Goal: Task Accomplishment & Management: Manage account settings

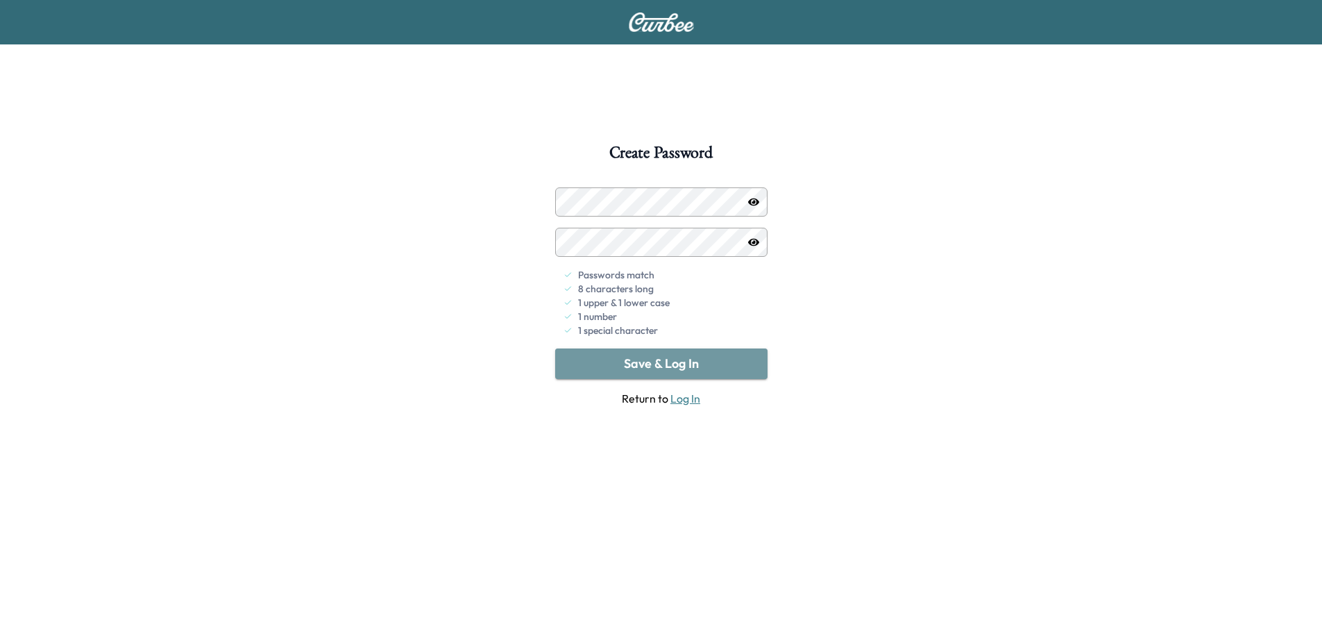
click at [680, 362] on button "Save & Log In" at bounding box center [661, 363] width 212 height 31
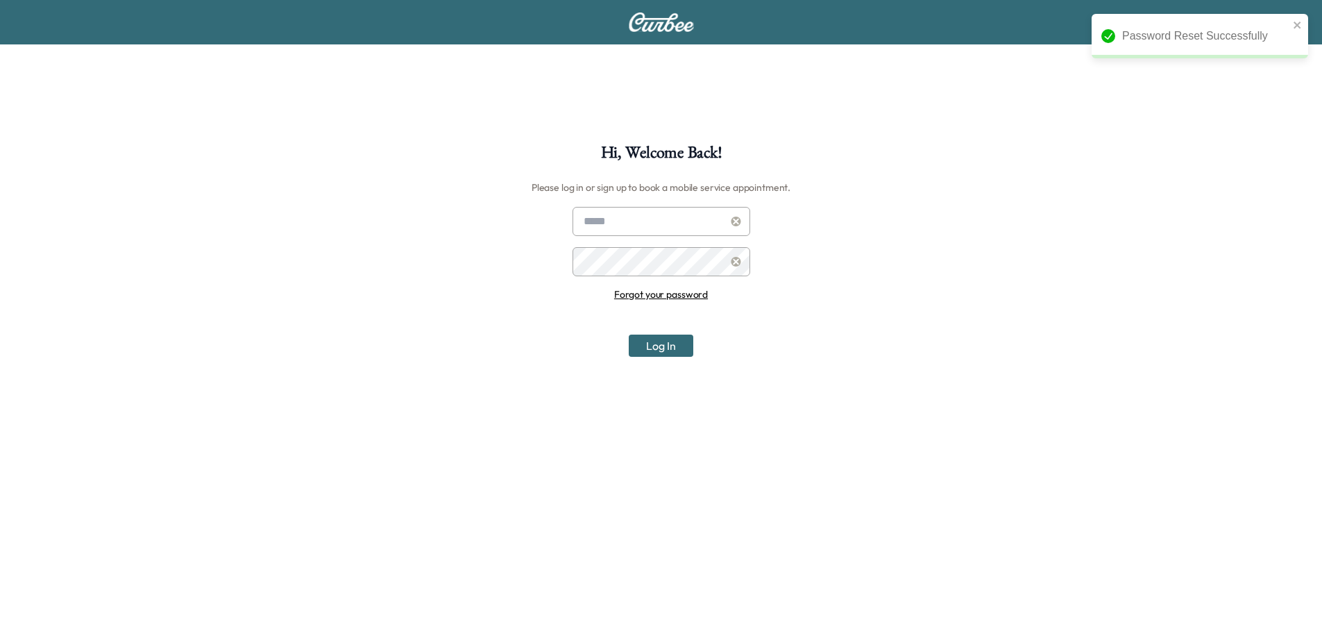
click at [629, 232] on input "text" at bounding box center [662, 221] width 178 height 29
type input "**********"
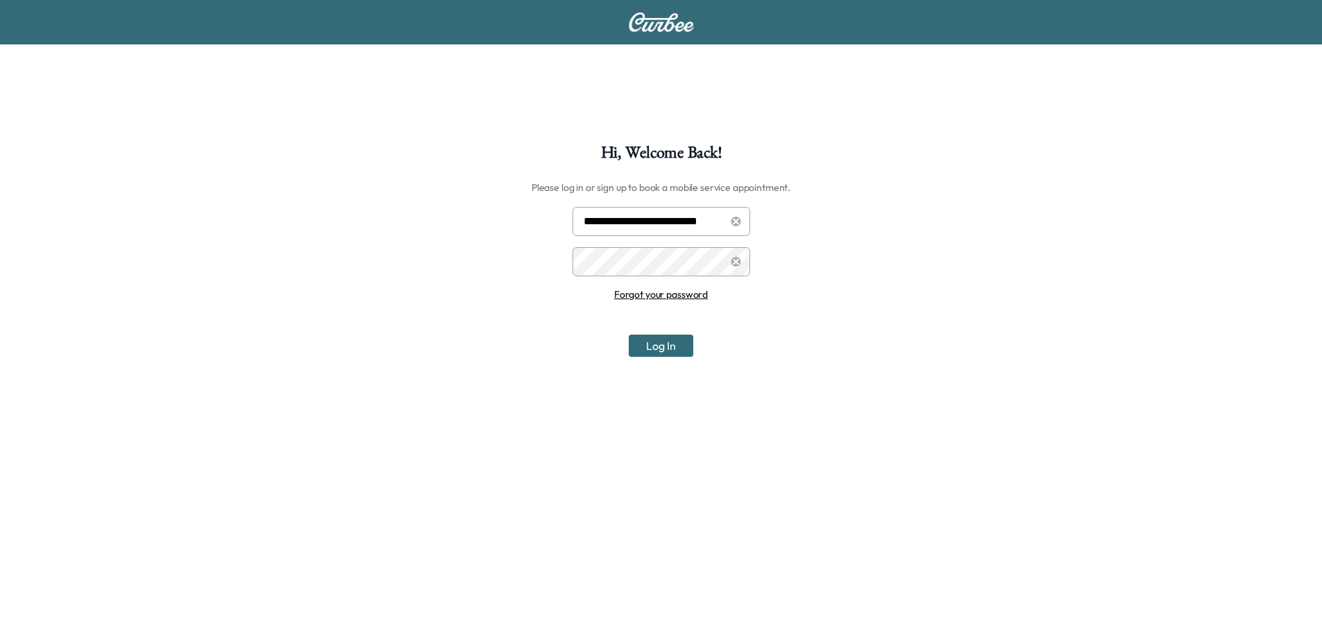
click at [666, 339] on button "Log In" at bounding box center [661, 346] width 65 height 22
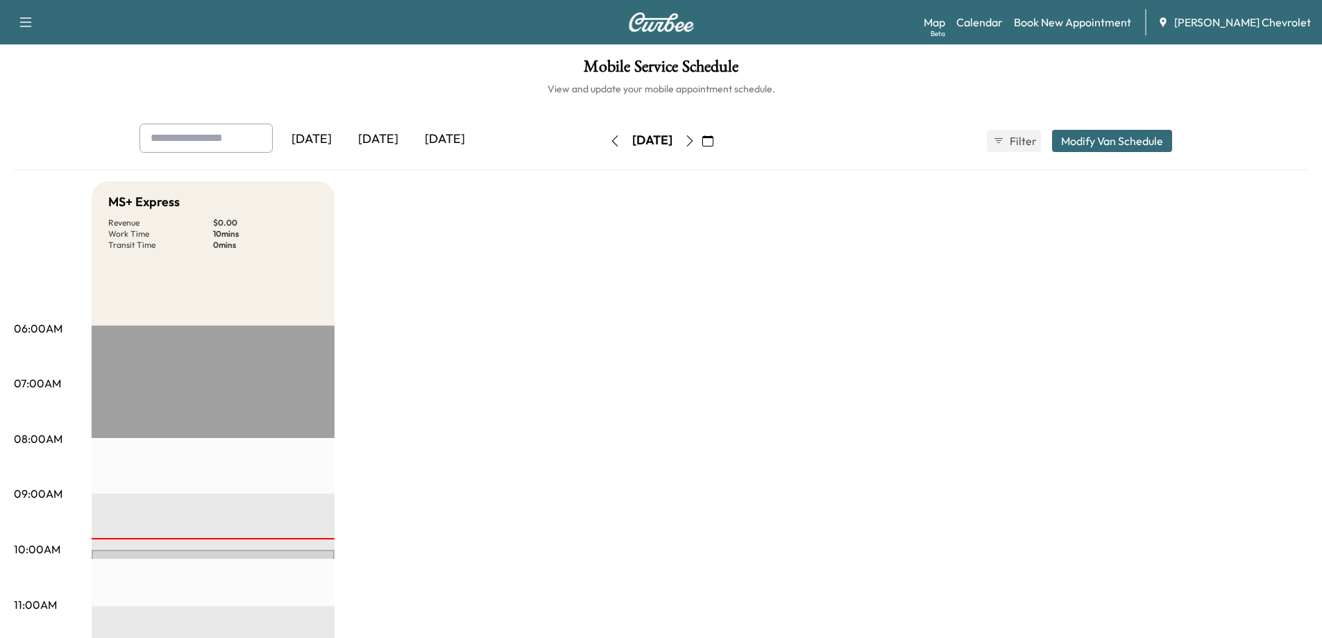
click at [442, 141] on div "[DATE]" at bounding box center [445, 140] width 67 height 32
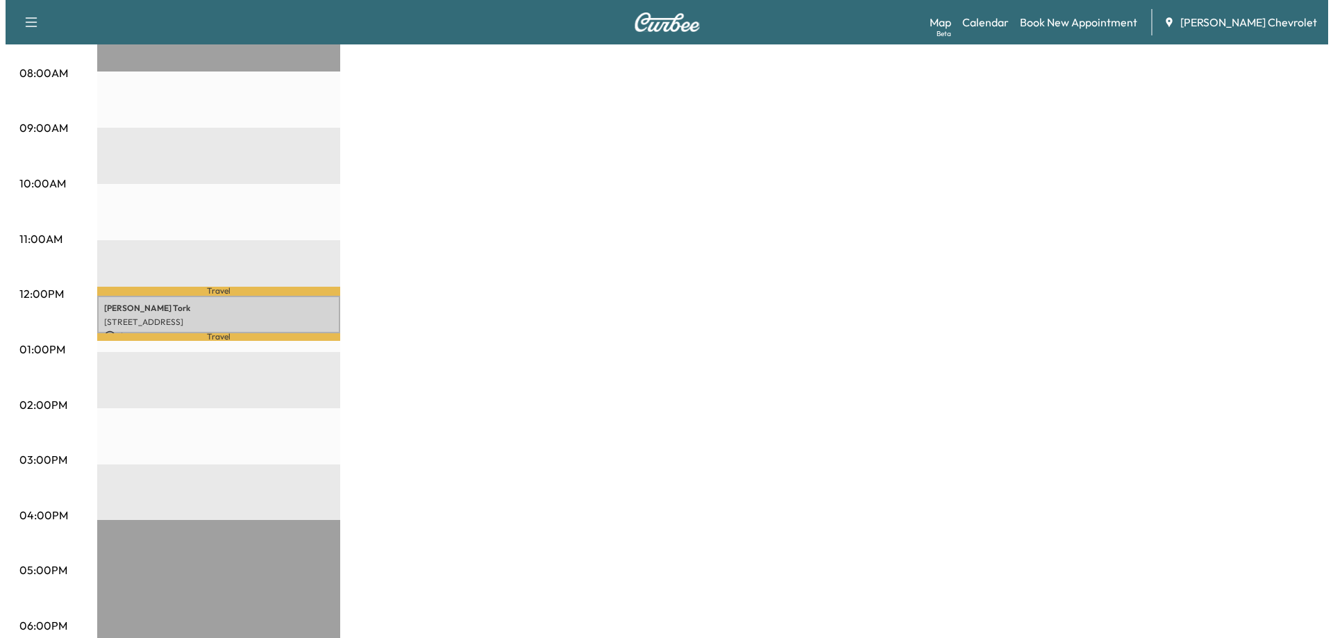
scroll to position [423, 0]
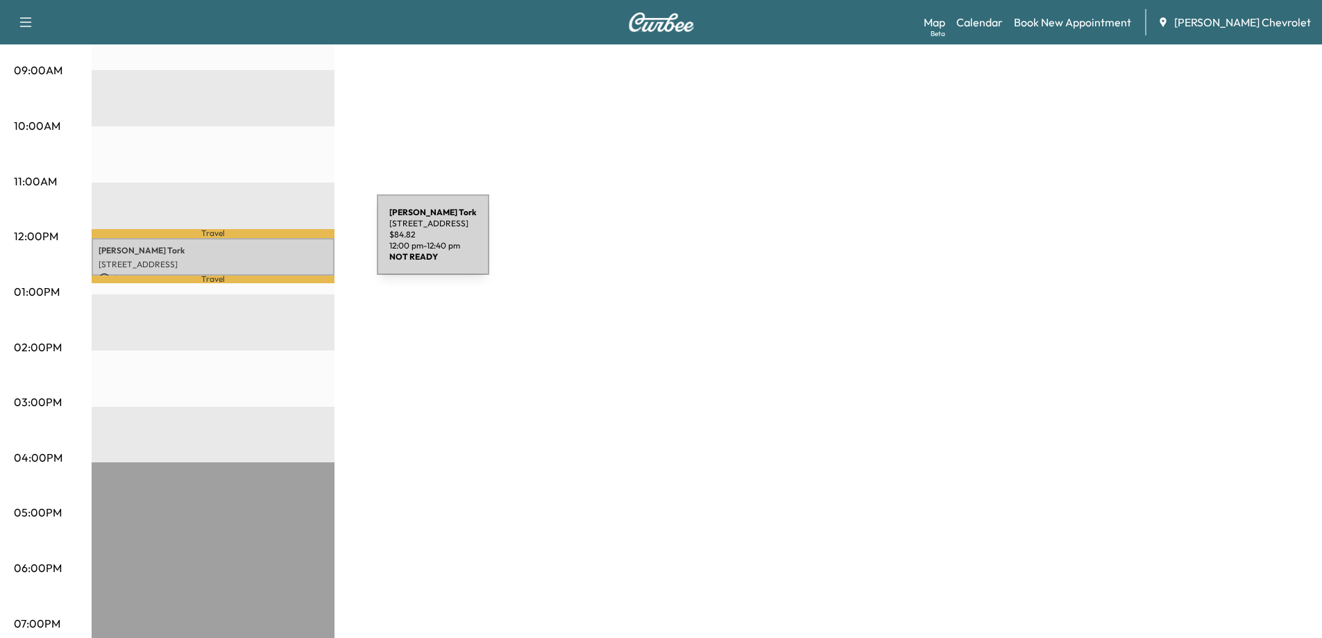
click at [273, 245] on p "[PERSON_NAME]" at bounding box center [213, 250] width 229 height 11
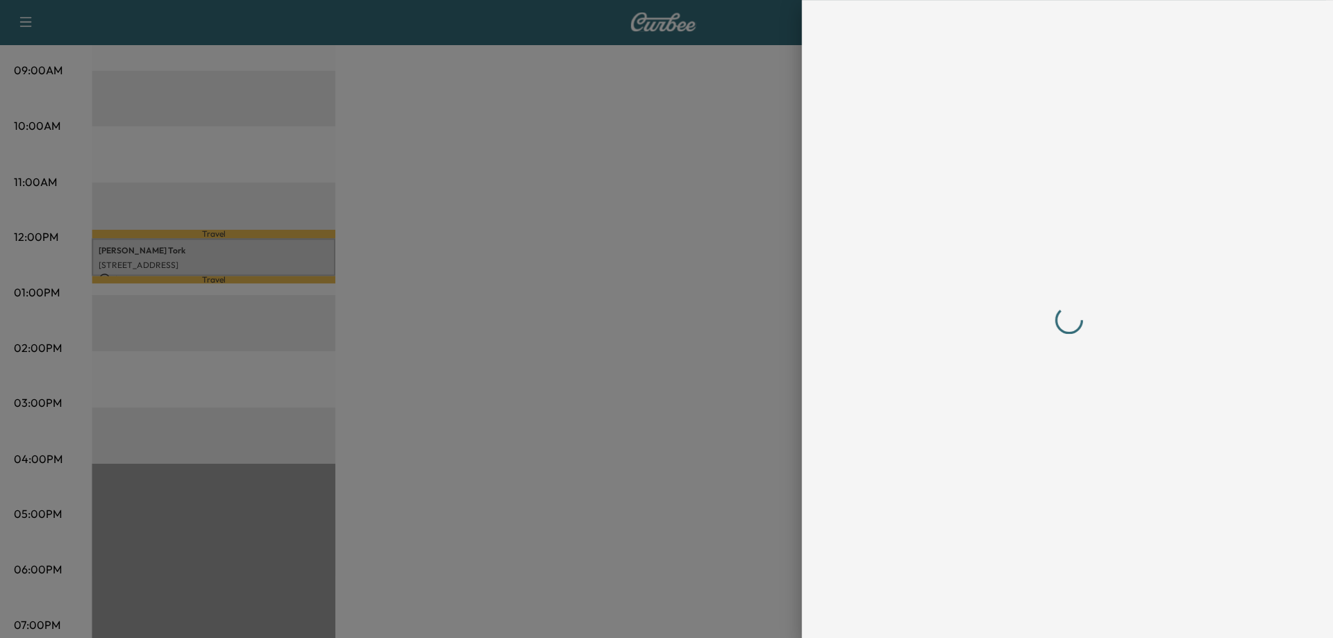
click at [273, 243] on div at bounding box center [666, 319] width 1333 height 638
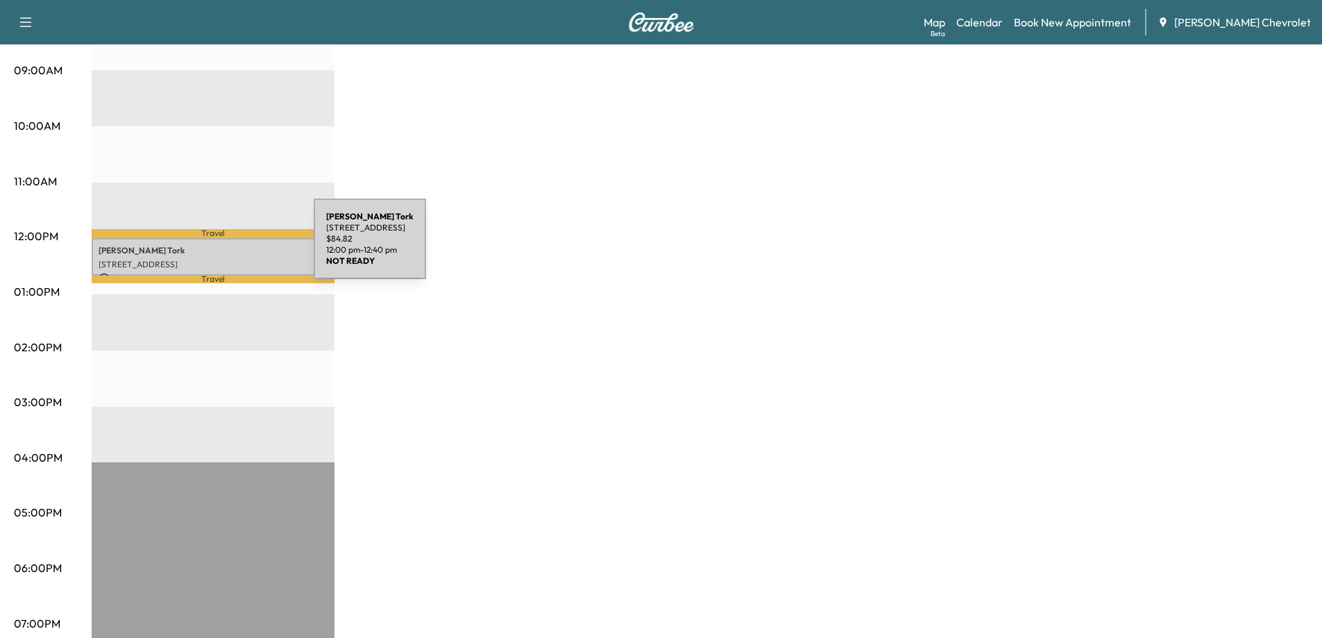
click at [210, 247] on p "[PERSON_NAME]" at bounding box center [213, 250] width 229 height 11
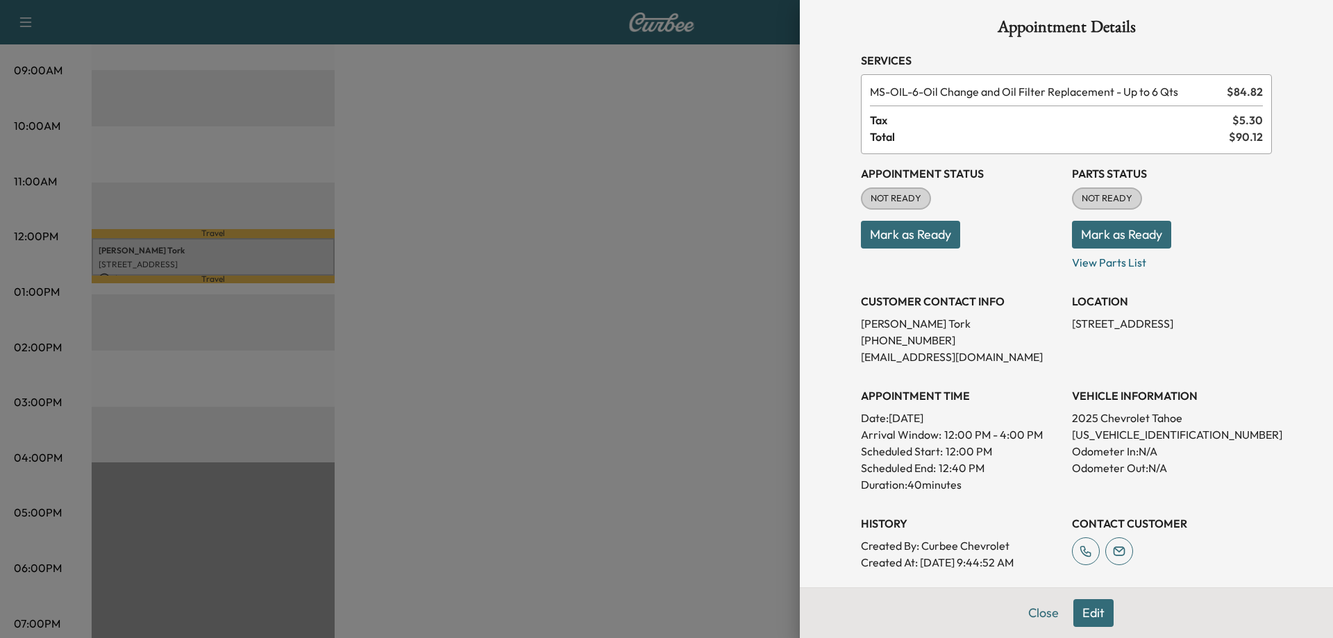
scroll to position [0, 0]
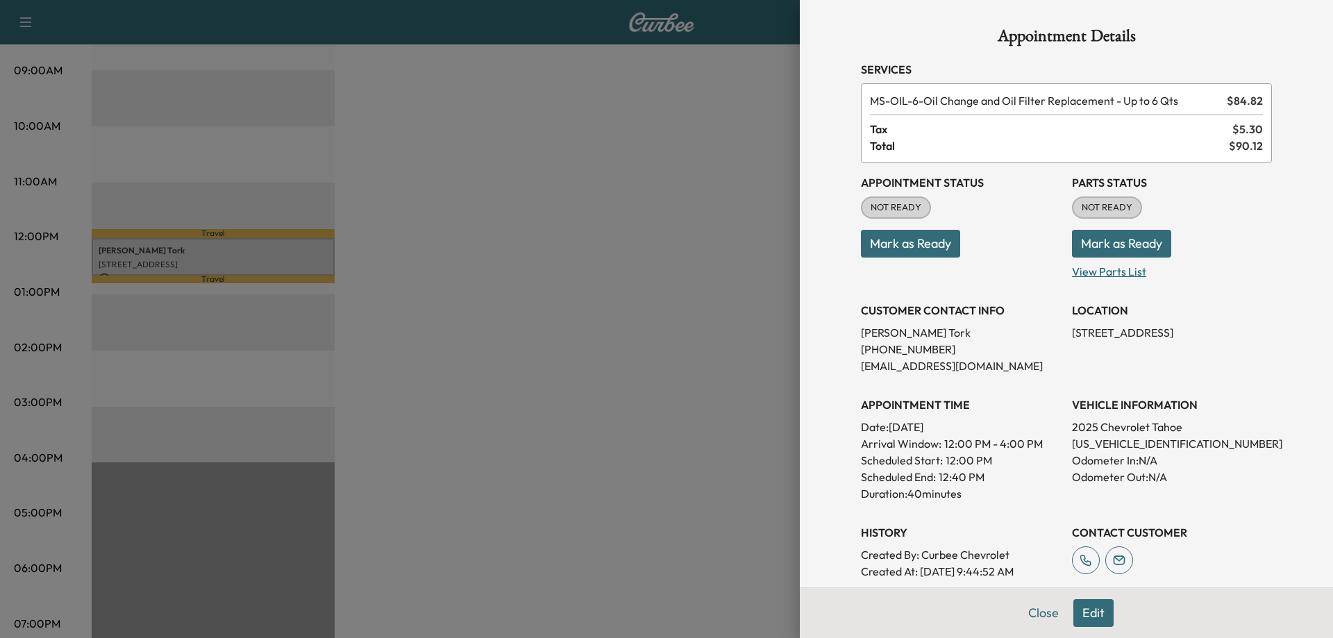
click at [1101, 271] on p "View Parts List" at bounding box center [1172, 268] width 200 height 22
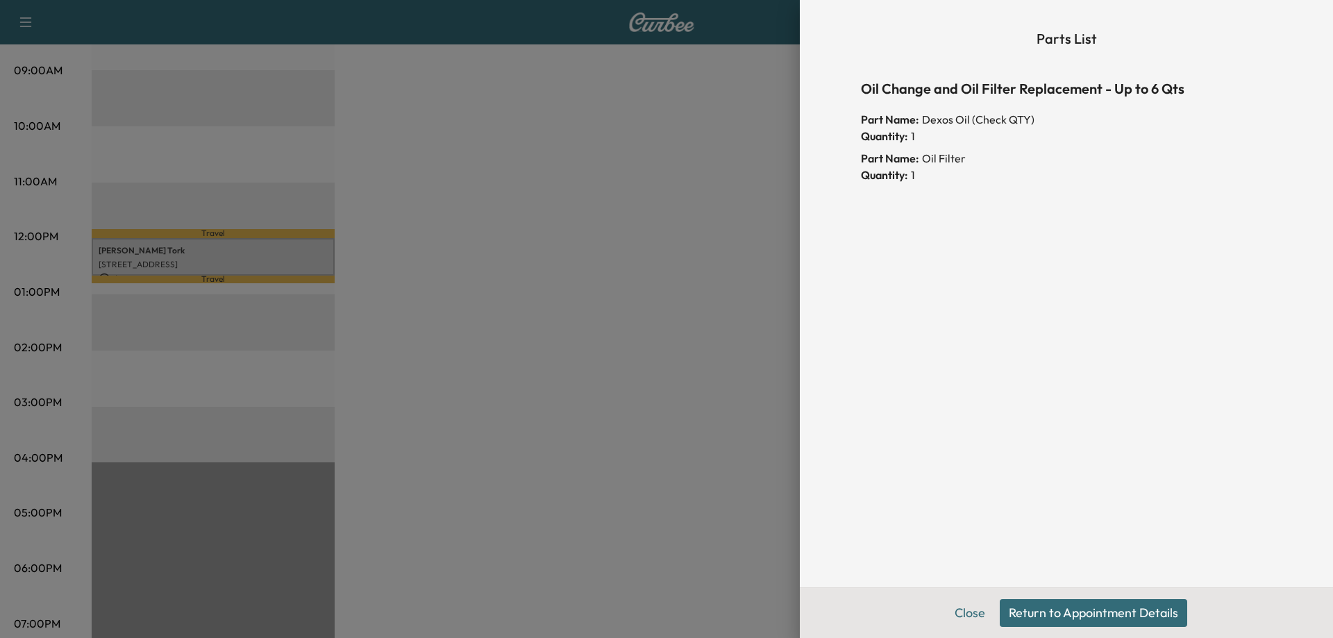
click at [1081, 602] on button "Return to Appointment Details" at bounding box center [1092, 613] width 187 height 28
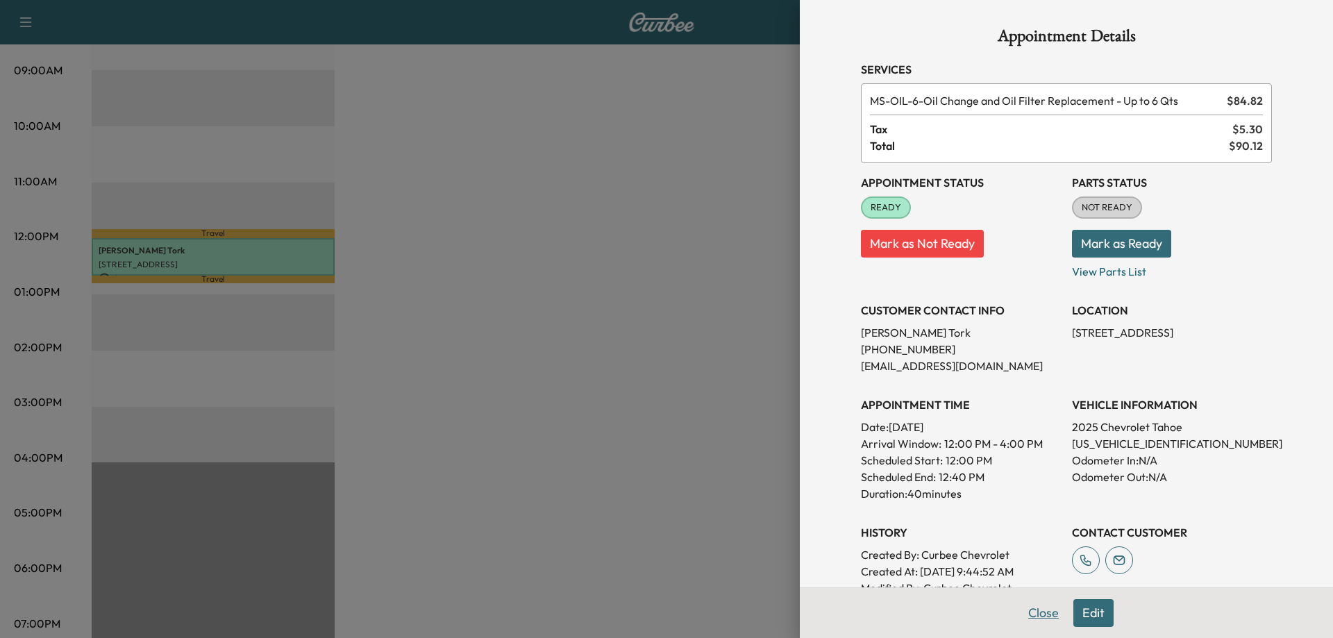
click at [1028, 612] on button "Close" at bounding box center [1043, 613] width 49 height 28
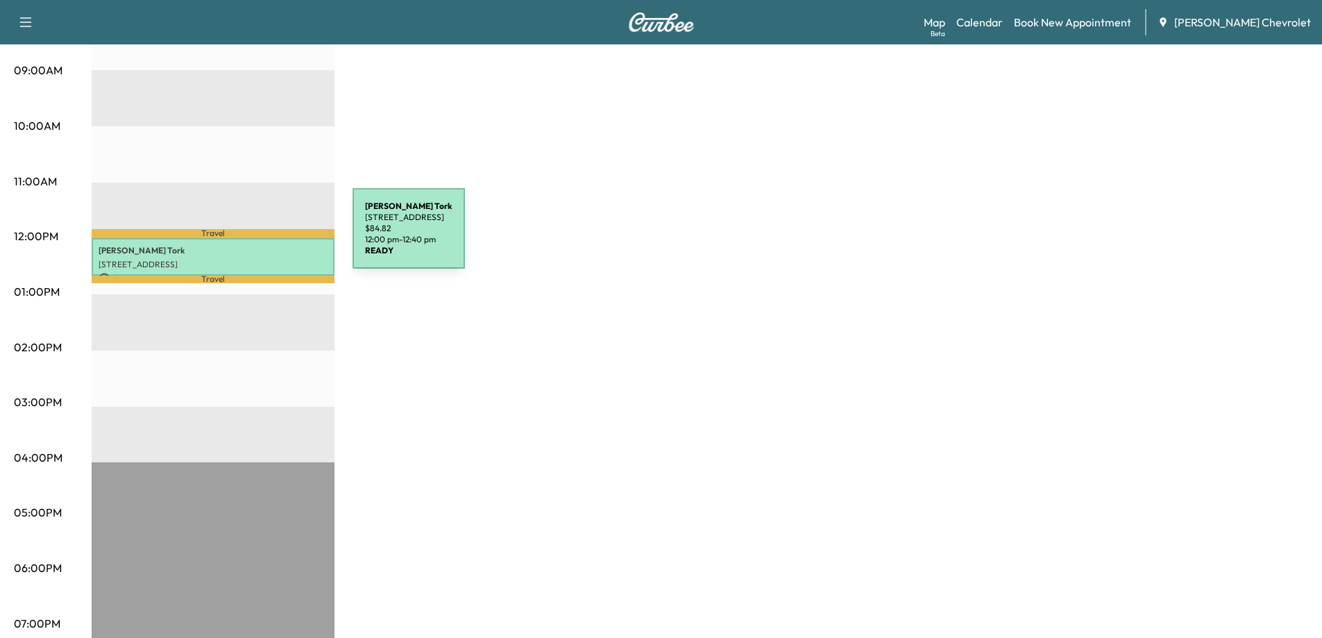
click at [239, 238] on div "[PERSON_NAME] [STREET_ADDRESS] $ 84.82 12:00 pm - 12:40 pm" at bounding box center [213, 256] width 243 height 37
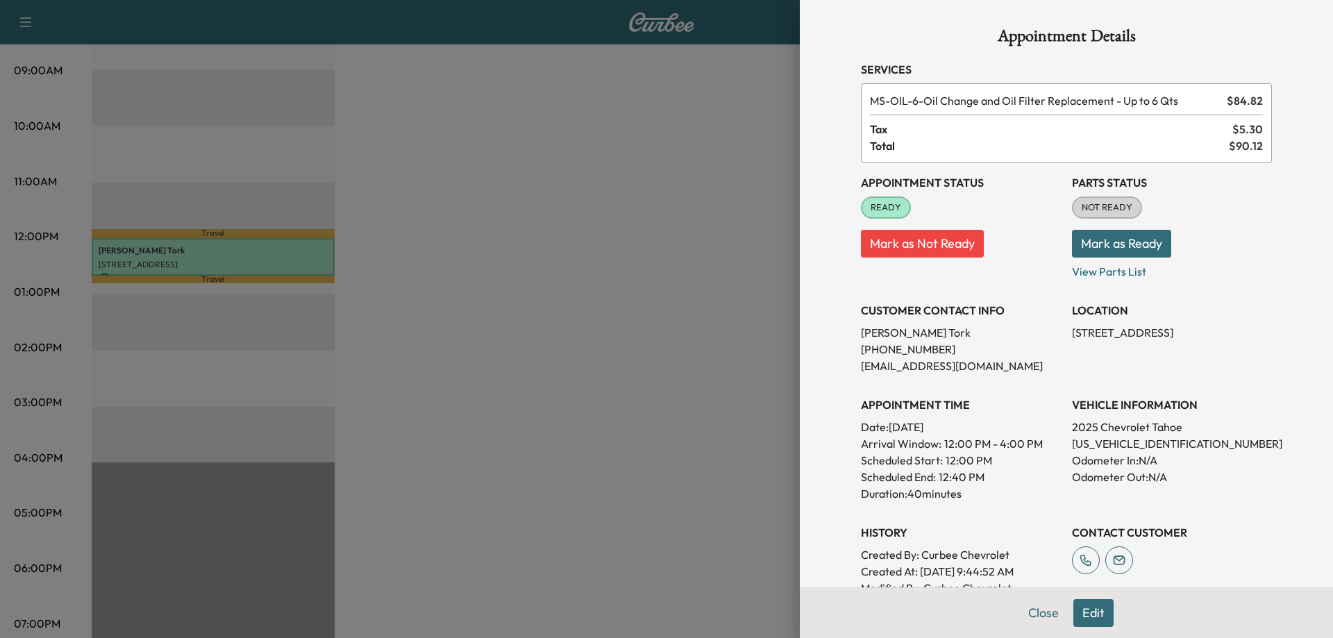
click at [1086, 242] on button "Mark as Ready" at bounding box center [1121, 244] width 99 height 28
click at [1100, 271] on p "View Parts List" at bounding box center [1172, 268] width 200 height 22
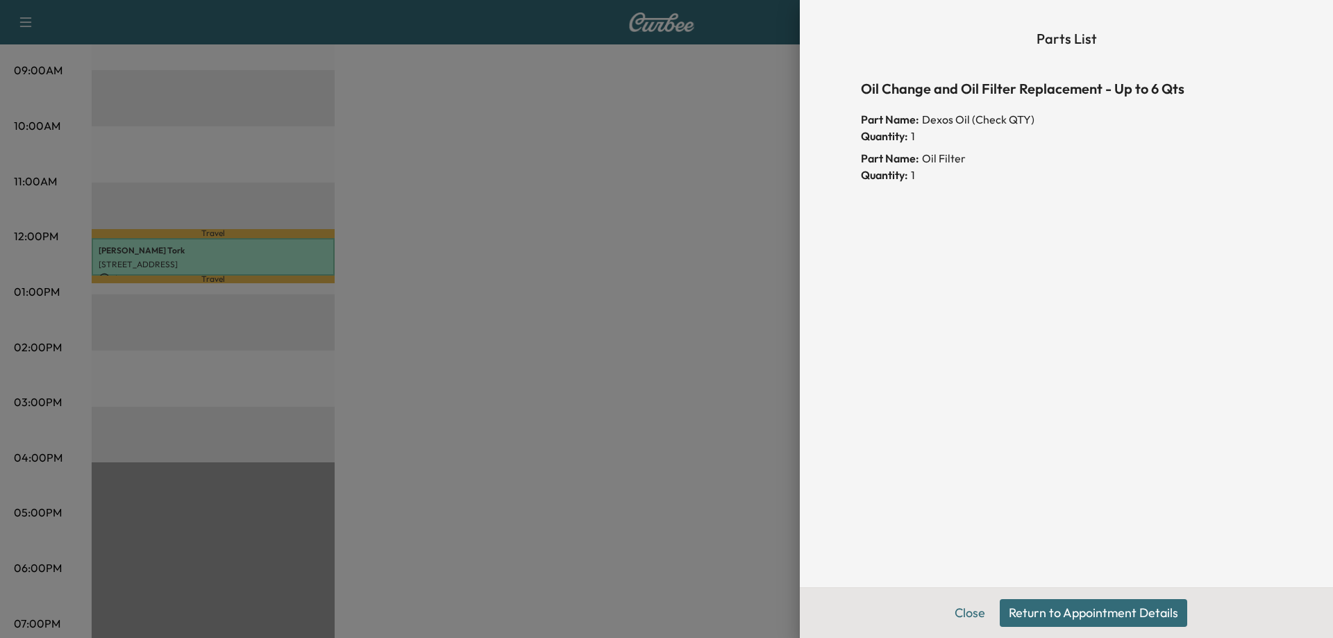
click at [1058, 620] on button "Return to Appointment Details" at bounding box center [1092, 613] width 187 height 28
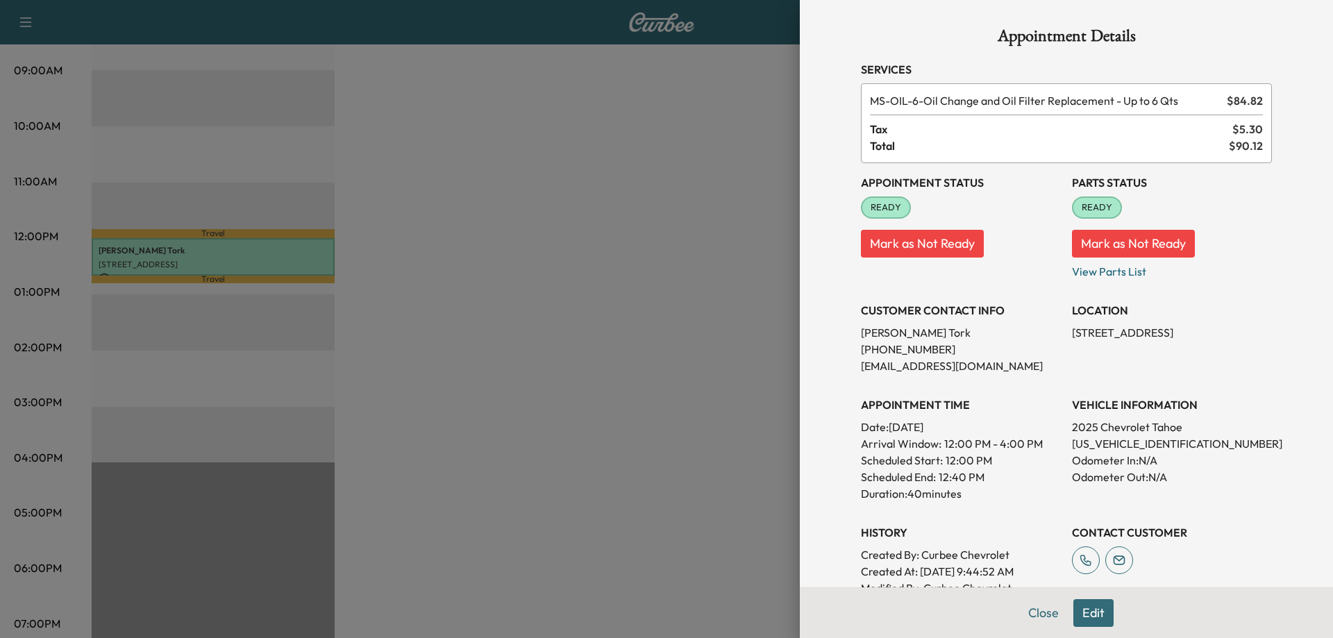
click at [437, 564] on div at bounding box center [666, 319] width 1333 height 638
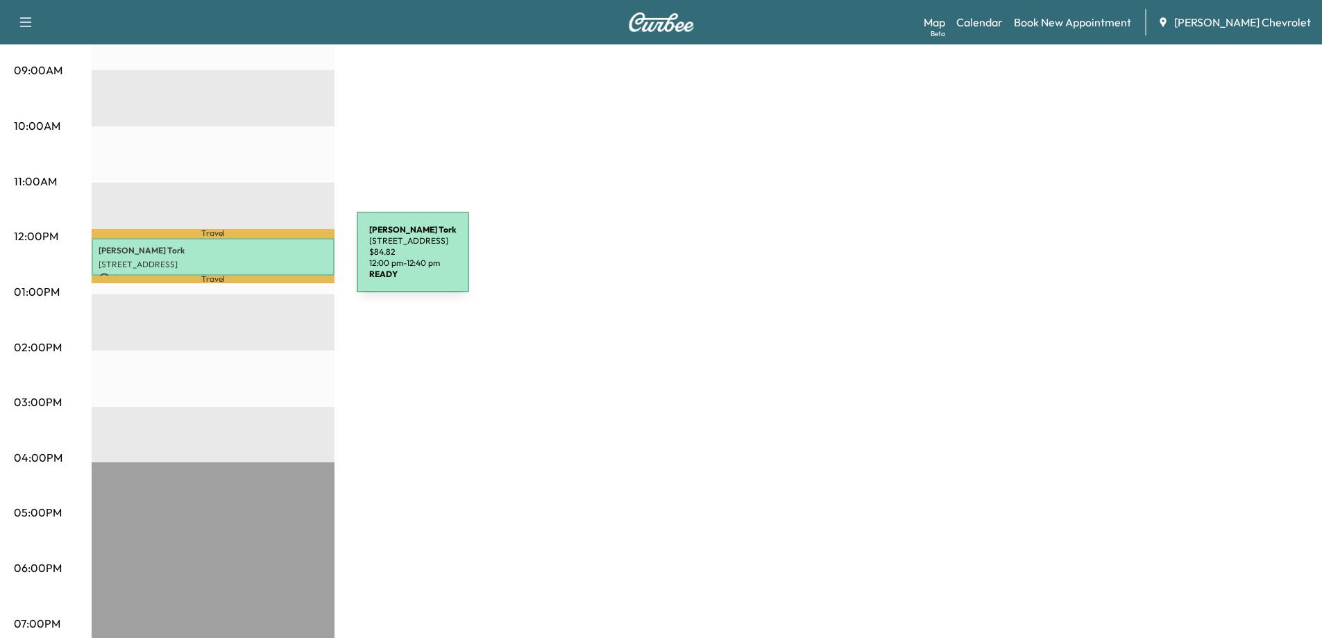
click at [253, 260] on p "[STREET_ADDRESS]" at bounding box center [213, 264] width 229 height 11
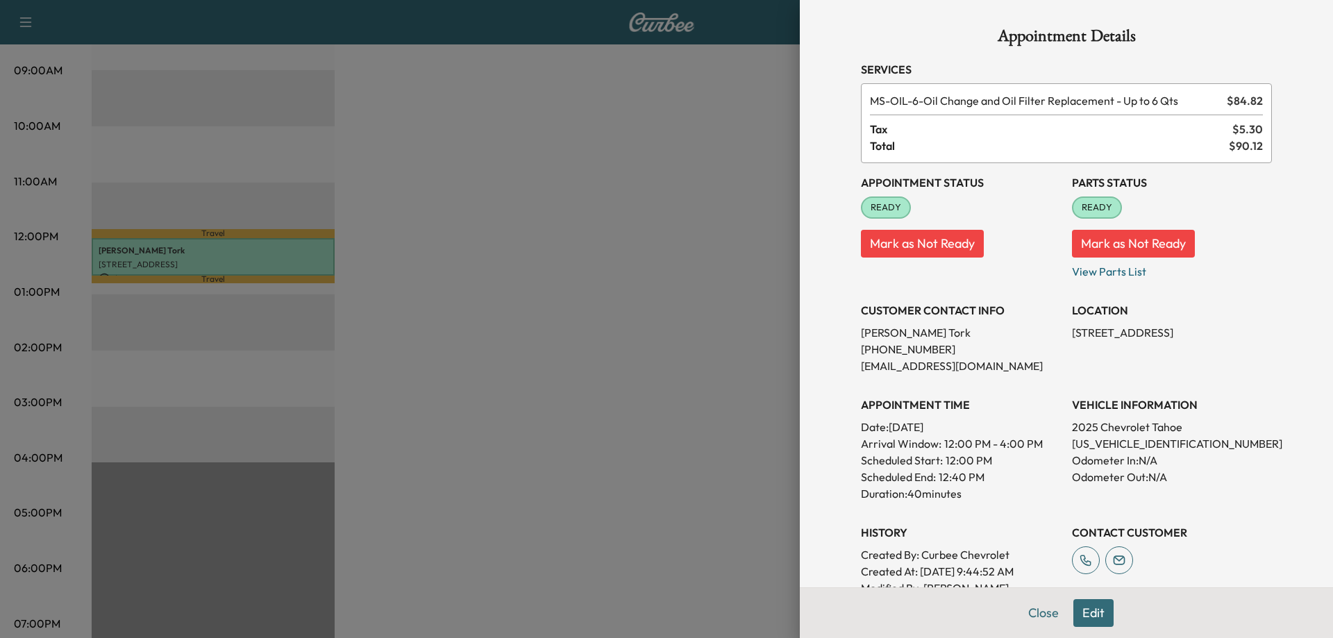
drag, startPoint x: 611, startPoint y: 102, endPoint x: 608, endPoint y: 87, distance: 14.8
click at [608, 87] on div at bounding box center [666, 319] width 1333 height 638
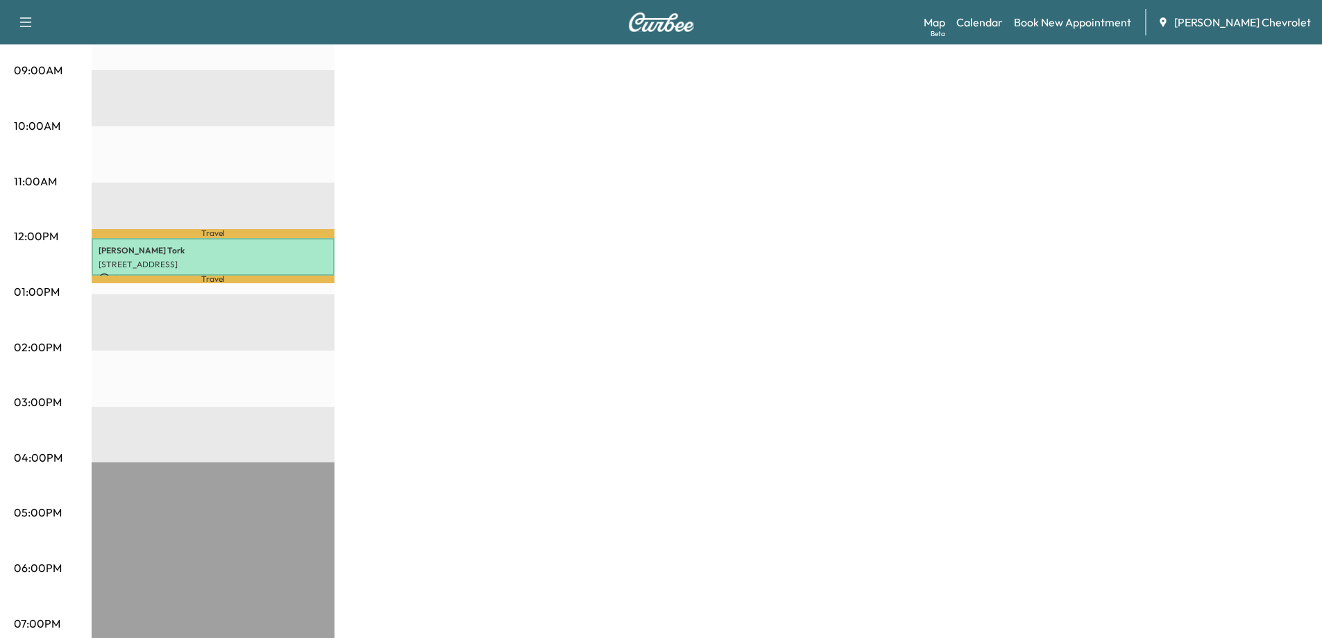
drag, startPoint x: 572, startPoint y: 33, endPoint x: 854, endPoint y: 70, distance: 285.0
click at [854, 70] on div "MS+ Express Revenue $ 84.82 Work Time 40 mins Transit Time 19 mins Travel [PERS…" at bounding box center [700, 278] width 1217 height 1041
drag, startPoint x: 666, startPoint y: 24, endPoint x: 552, endPoint y: 151, distance: 170.6
click at [552, 151] on div "MS+ Express Revenue $ 84.82 Work Time 40 mins Transit Time 19 mins Travel [PERS…" at bounding box center [700, 278] width 1217 height 1041
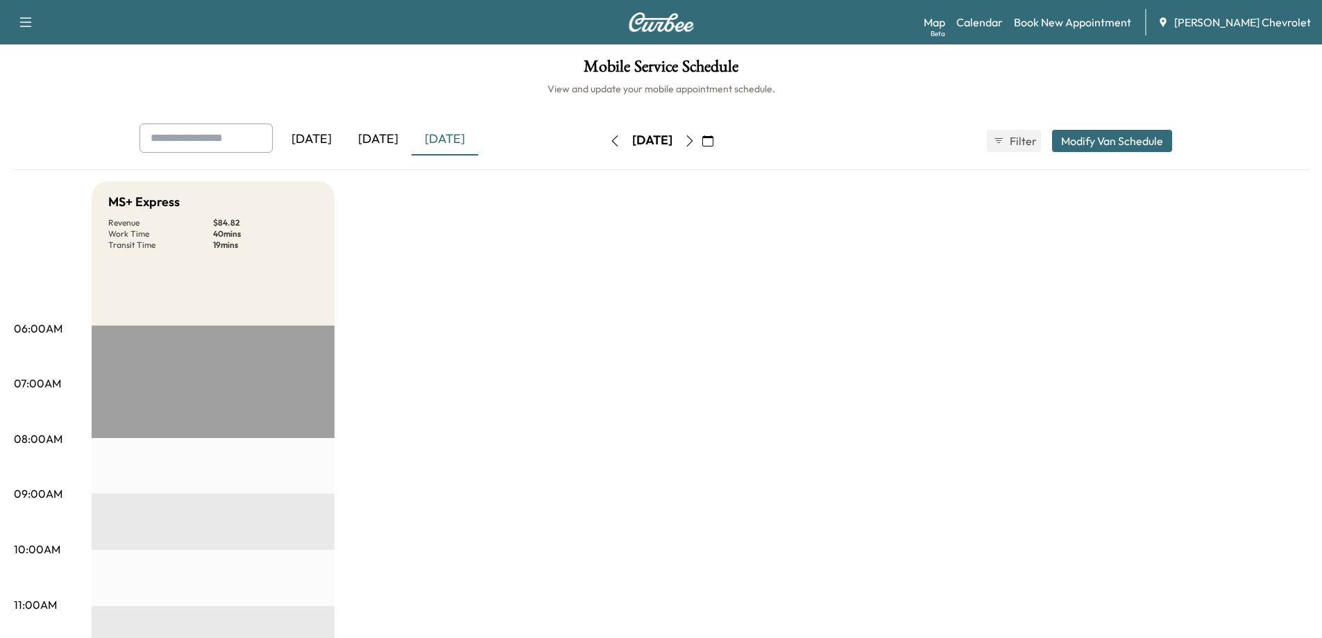
click at [695, 140] on icon "button" at bounding box center [689, 140] width 11 height 11
click at [693, 143] on icon "button" at bounding box center [689, 140] width 6 height 11
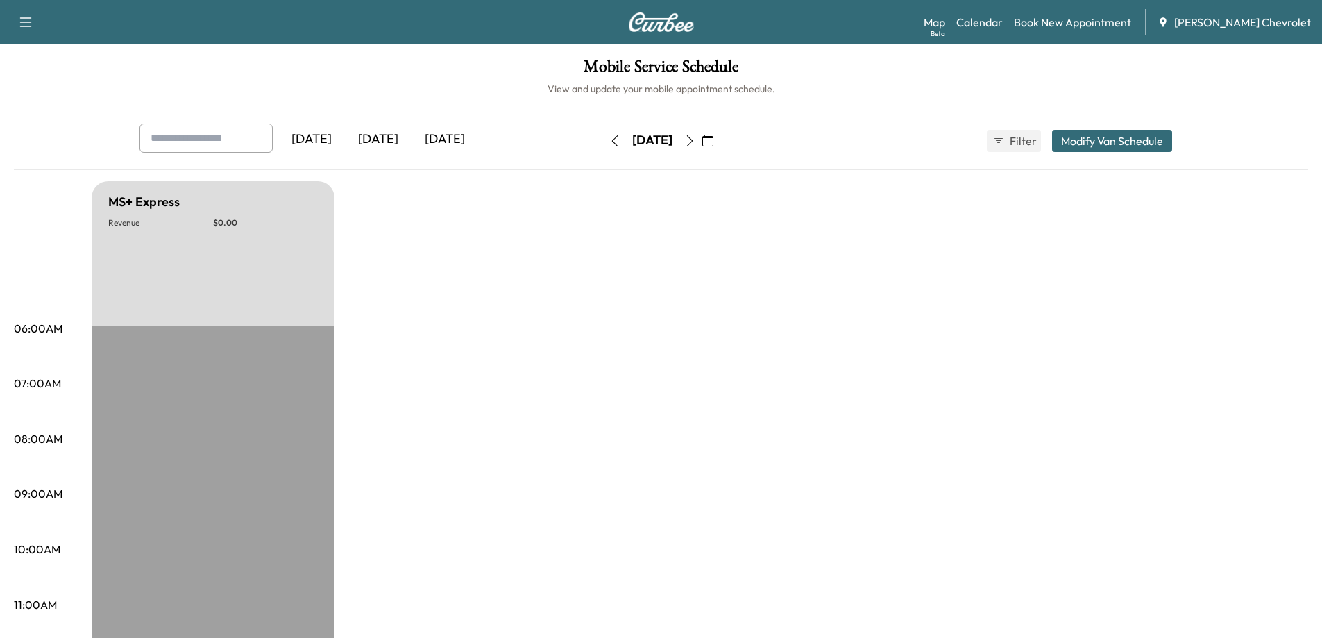
click at [609, 144] on icon "button" at bounding box center [614, 140] width 11 height 11
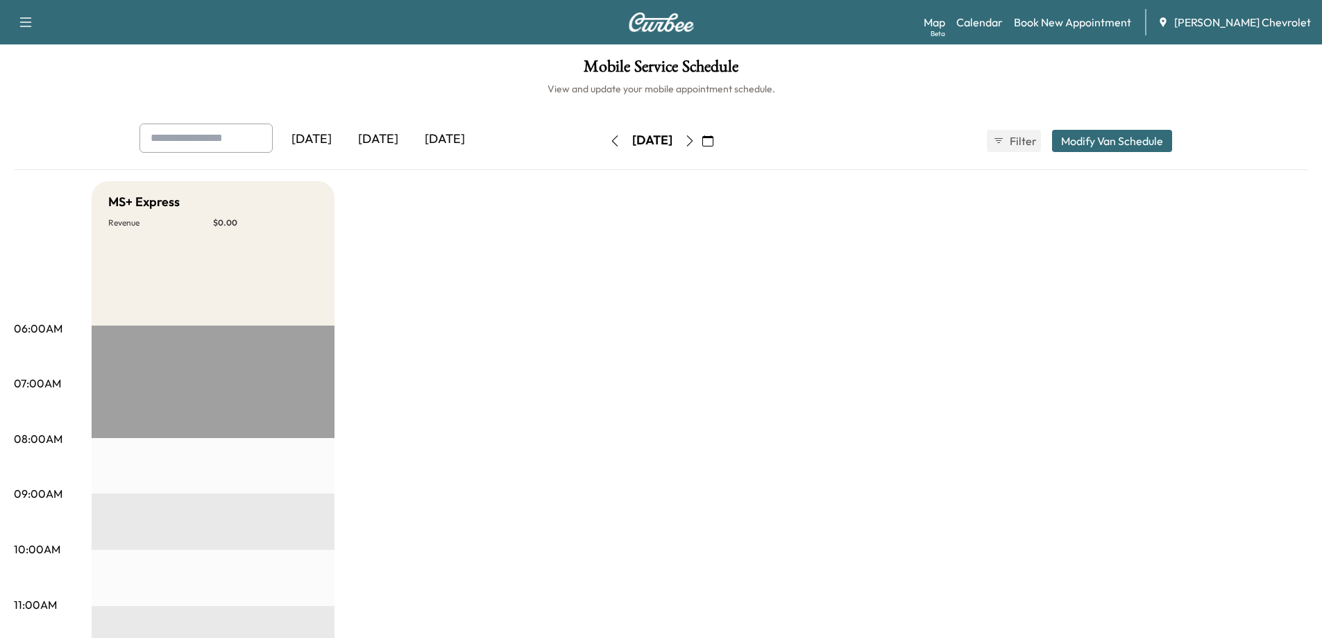
click at [695, 142] on icon "button" at bounding box center [689, 140] width 11 height 11
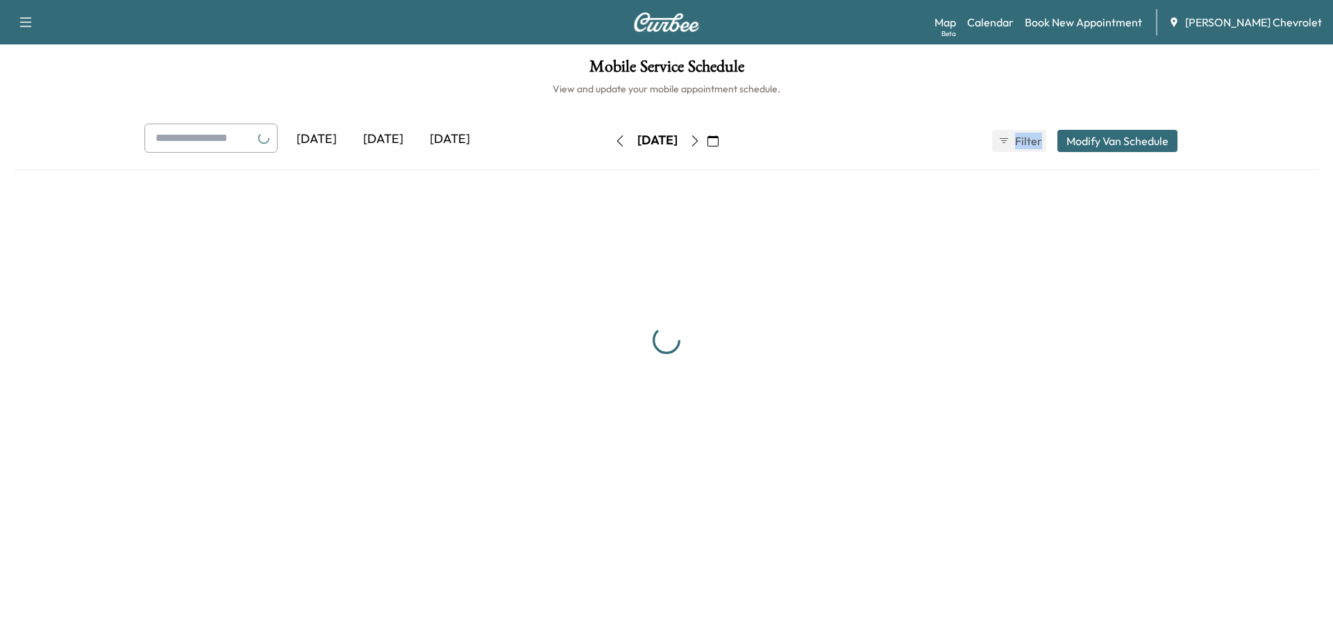
click at [707, 142] on div "[DATE]" at bounding box center [657, 141] width 99 height 22
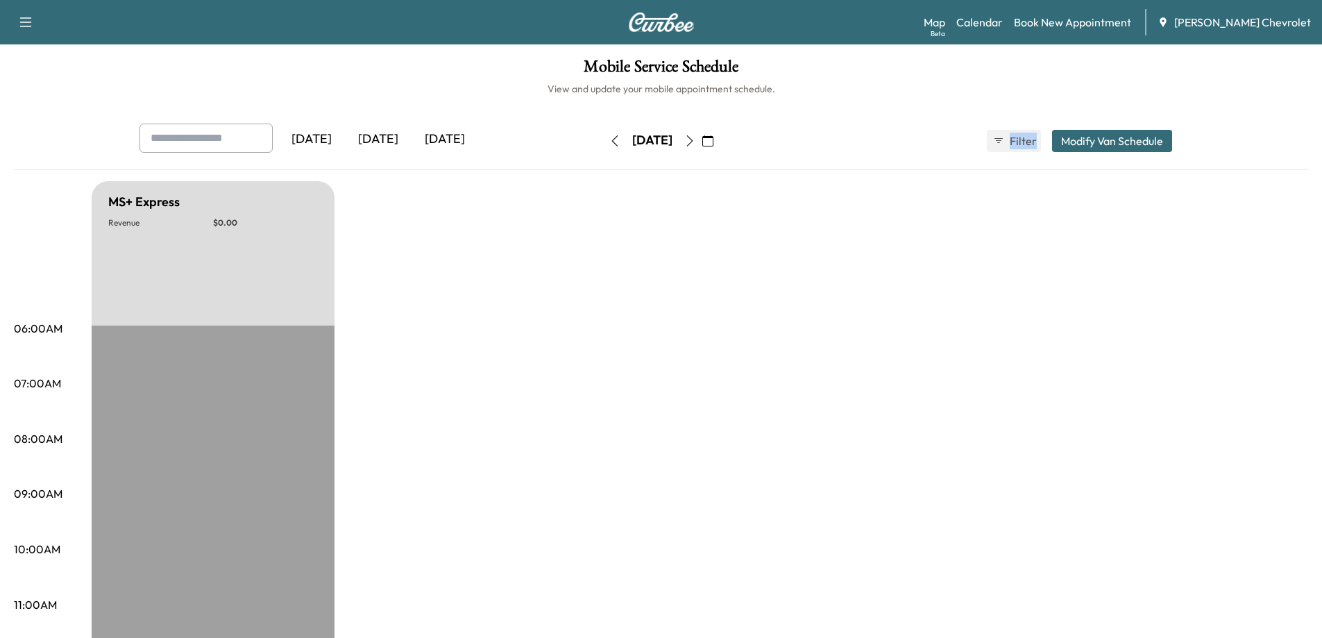
click at [702, 142] on button "button" at bounding box center [690, 141] width 24 height 22
click at [695, 142] on icon "button" at bounding box center [689, 140] width 11 height 11
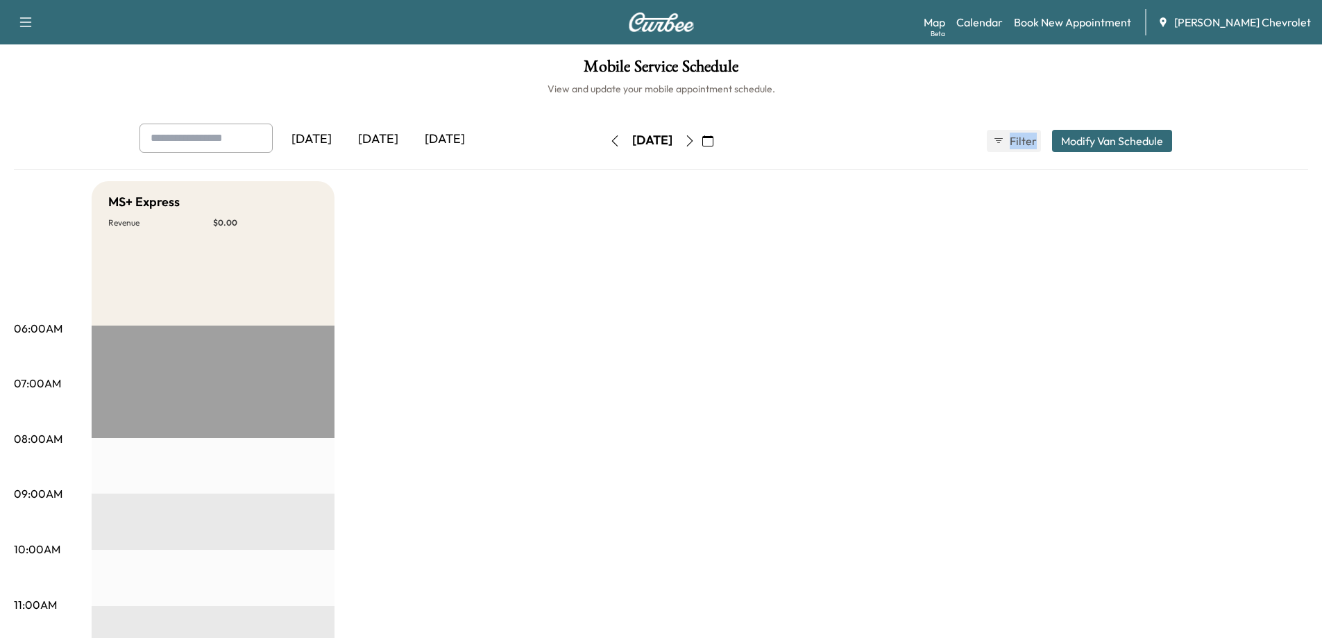
click at [695, 140] on icon "button" at bounding box center [689, 140] width 11 height 11
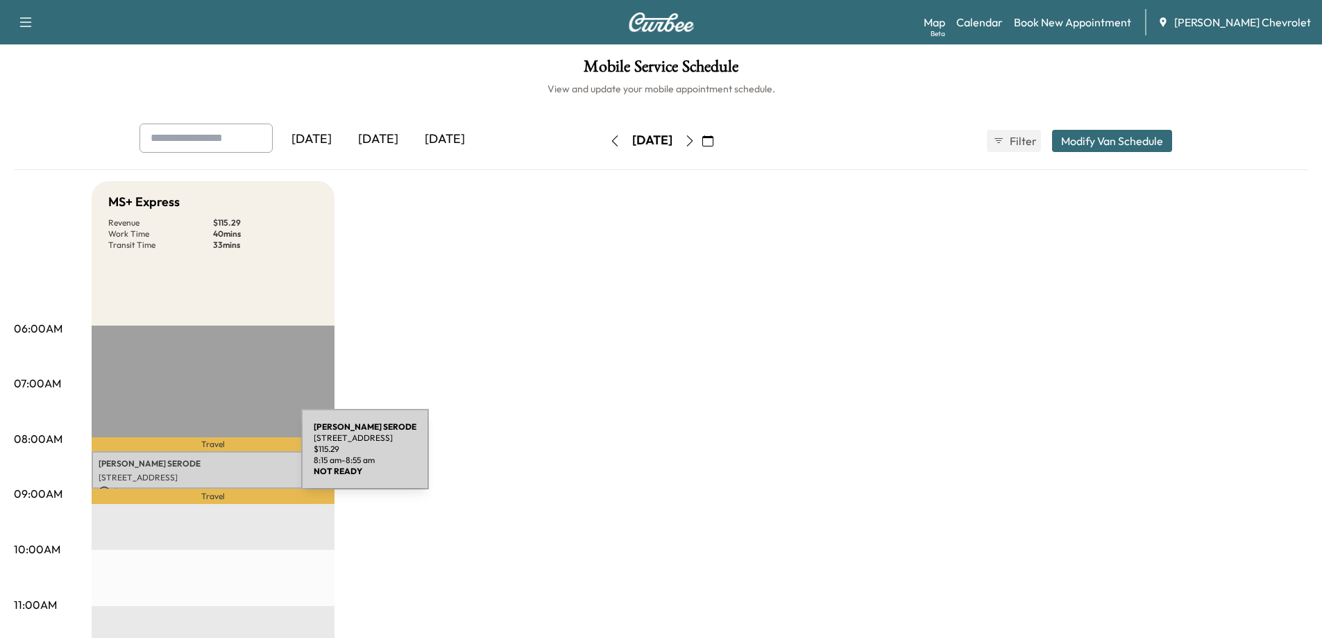
click at [197, 458] on p "[PERSON_NAME]" at bounding box center [213, 463] width 229 height 11
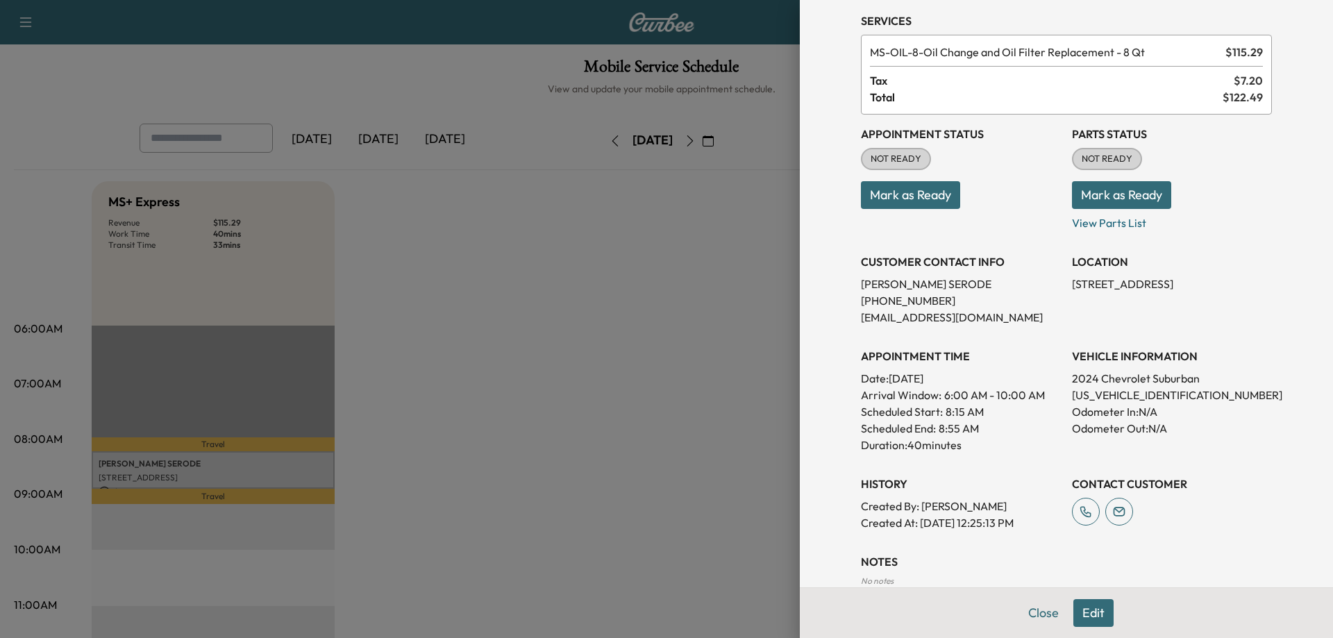
scroll to position [44, 0]
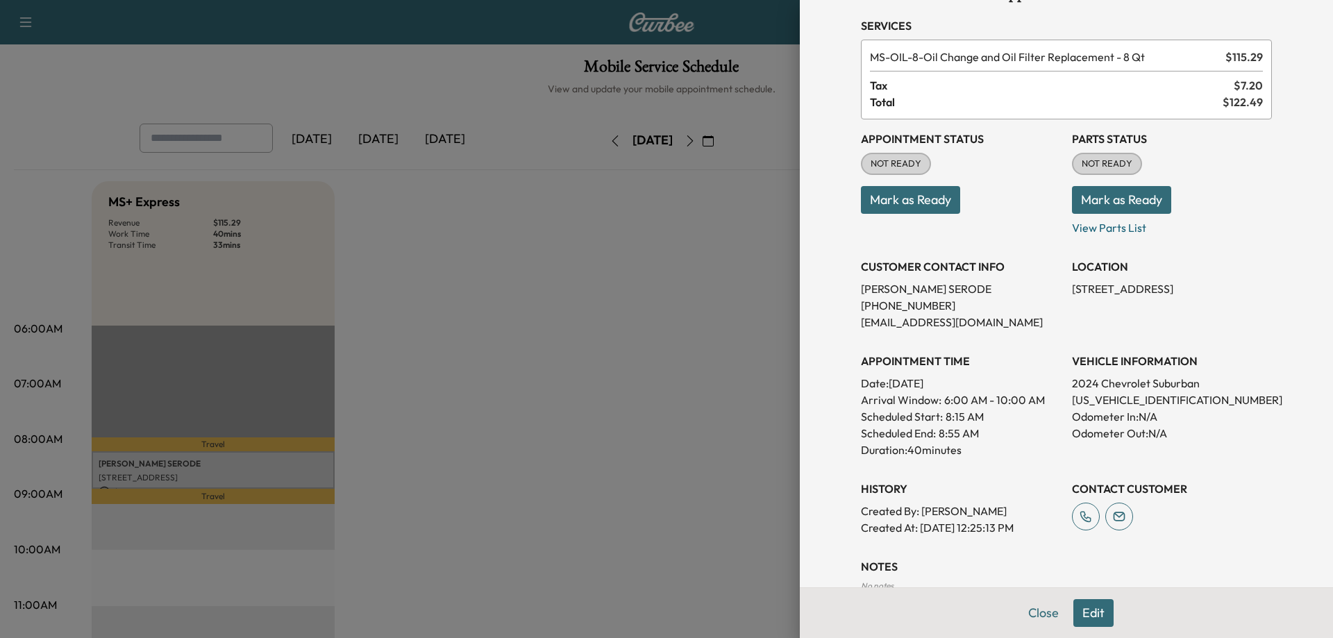
click at [743, 339] on div at bounding box center [666, 319] width 1333 height 638
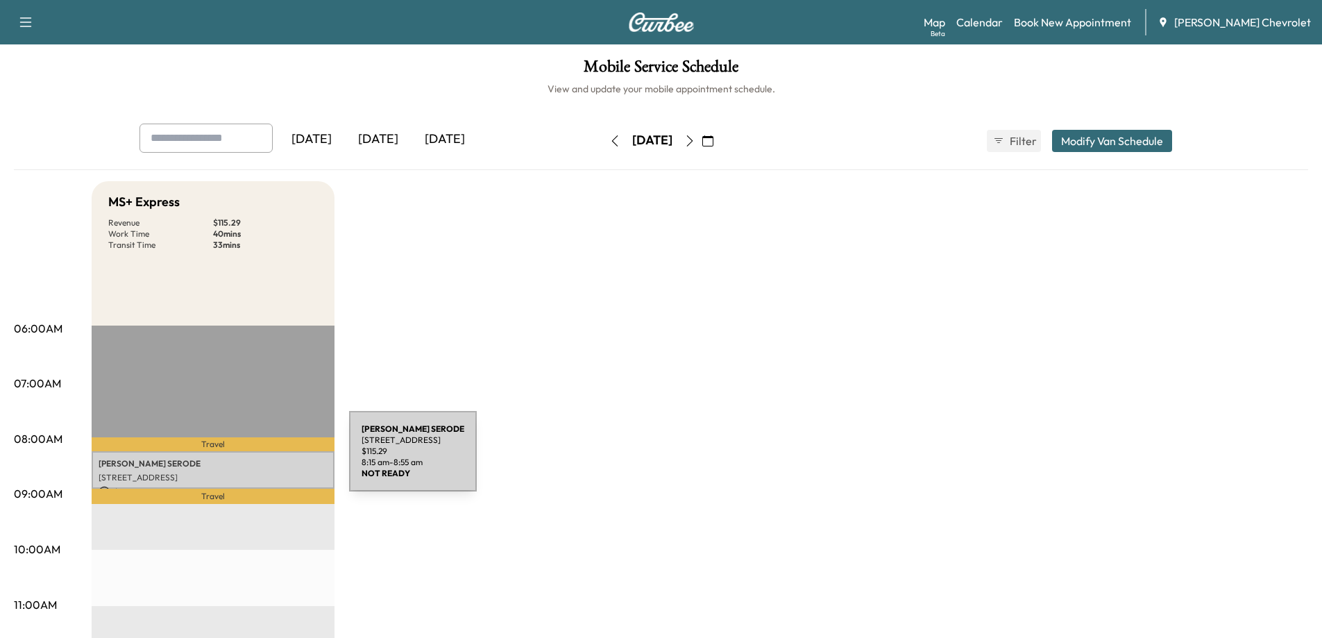
click at [241, 462] on p "[PERSON_NAME]" at bounding box center [213, 463] width 229 height 11
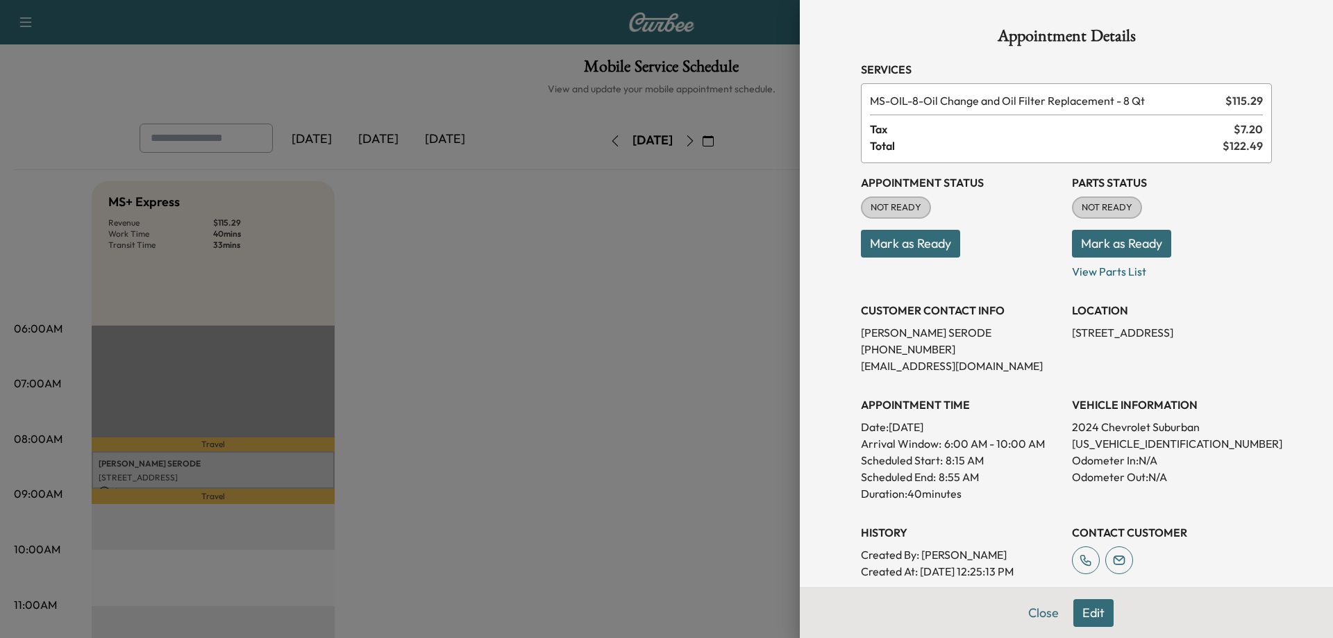
click at [615, 257] on div at bounding box center [666, 319] width 1333 height 638
